Goal: Task Accomplishment & Management: Manage account settings

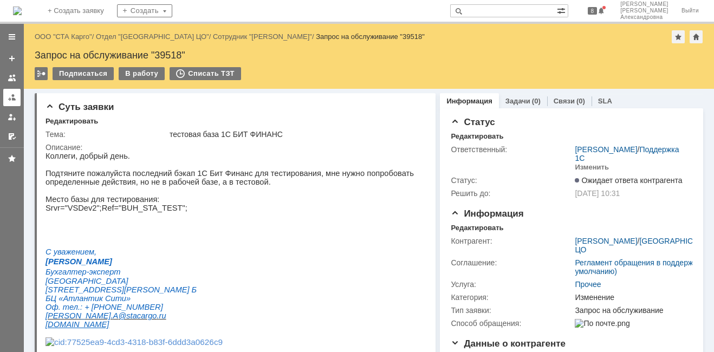
click at [10, 97] on div at bounding box center [12, 97] width 9 height 9
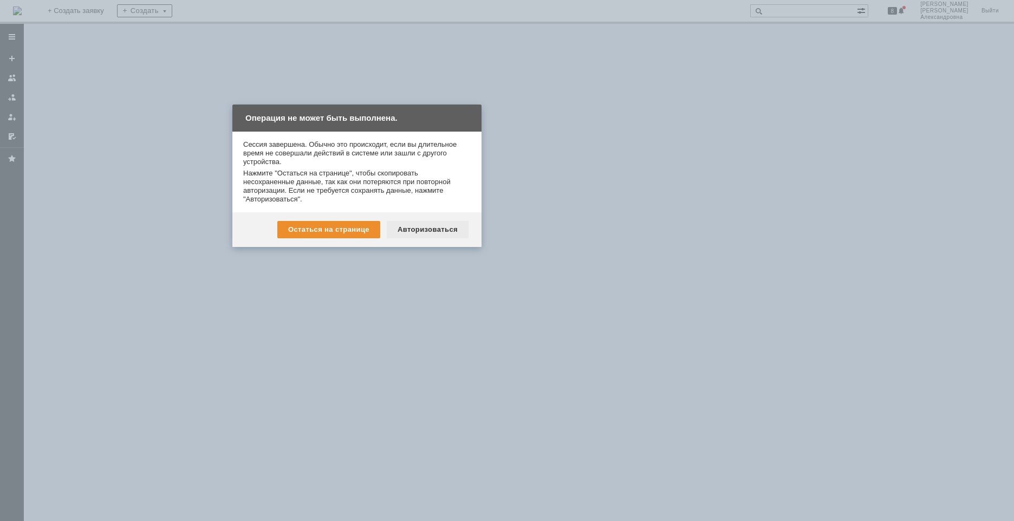
click at [429, 230] on div "Авторизоваться" at bounding box center [428, 229] width 82 height 17
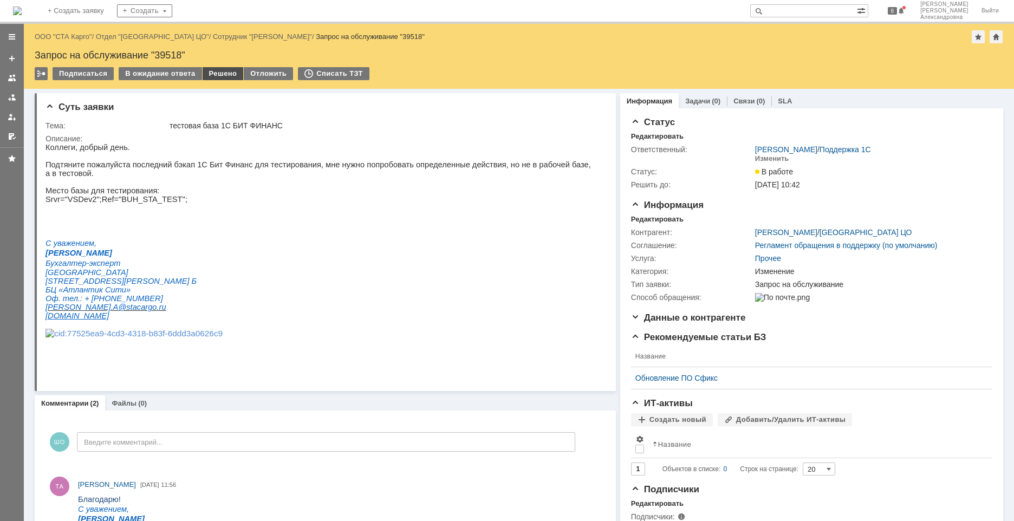
click at [226, 75] on div "Решено" at bounding box center [223, 73] width 41 height 13
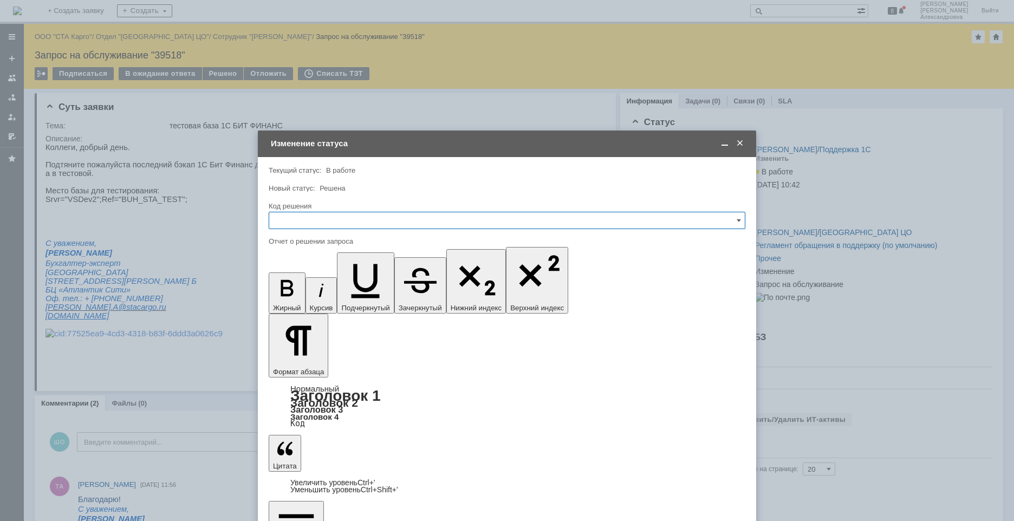
click at [342, 216] on input "text" at bounding box center [507, 220] width 477 height 17
click at [328, 235] on div "Решено" at bounding box center [507, 365] width 476 height 17
type input "Решено"
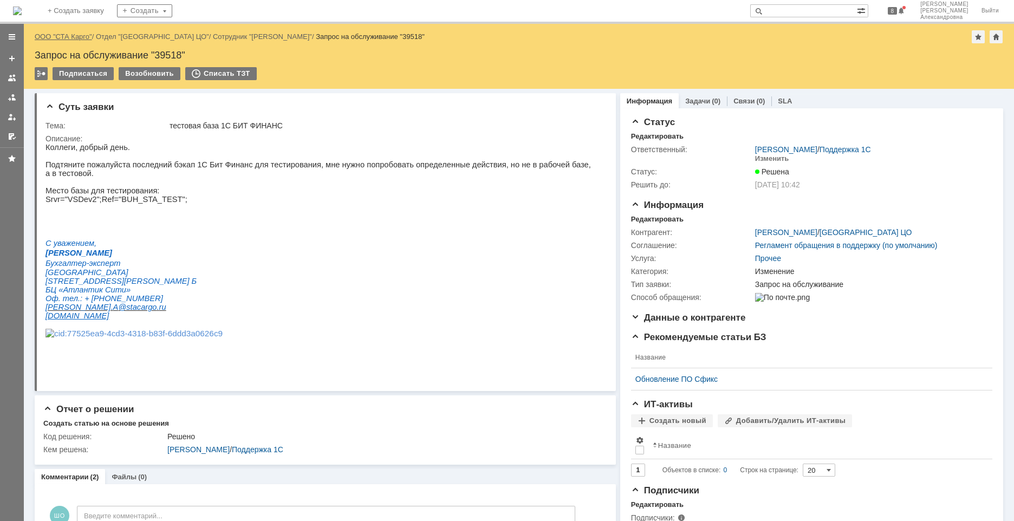
click at [68, 37] on link "ООО "СТА Карго"" at bounding box center [63, 36] width 57 height 8
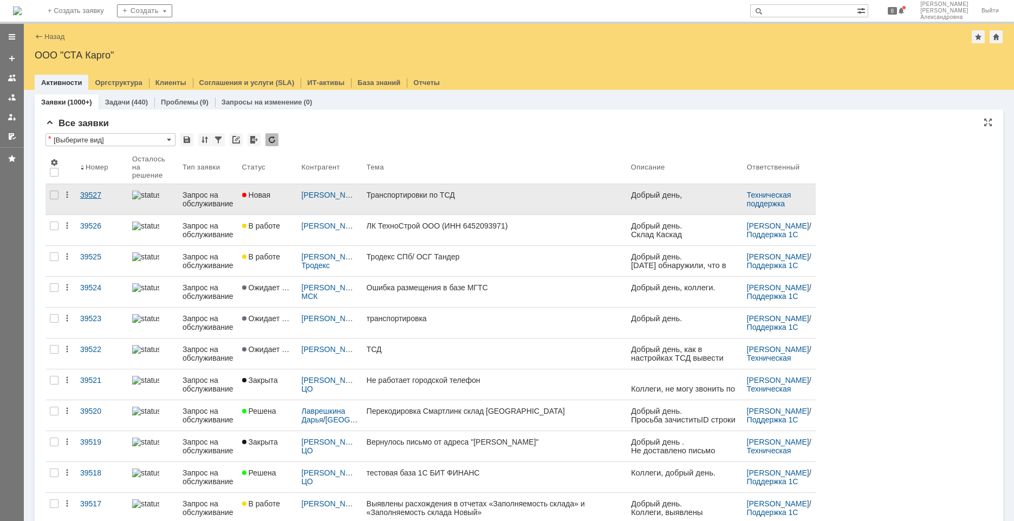
click at [95, 209] on link "39527" at bounding box center [102, 199] width 52 height 30
